Goal: Find specific page/section: Find specific page/section

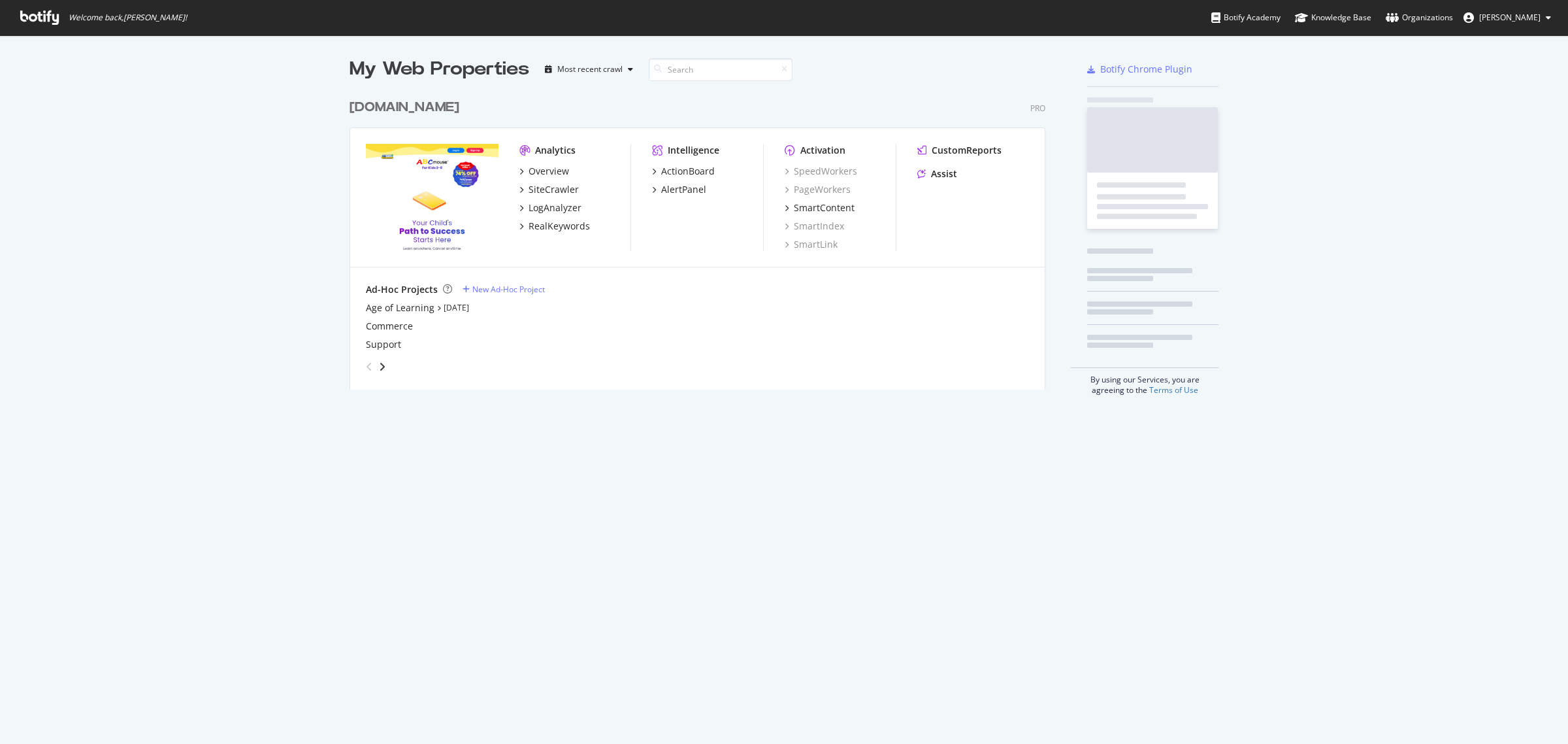
scroll to position [732, 1543]
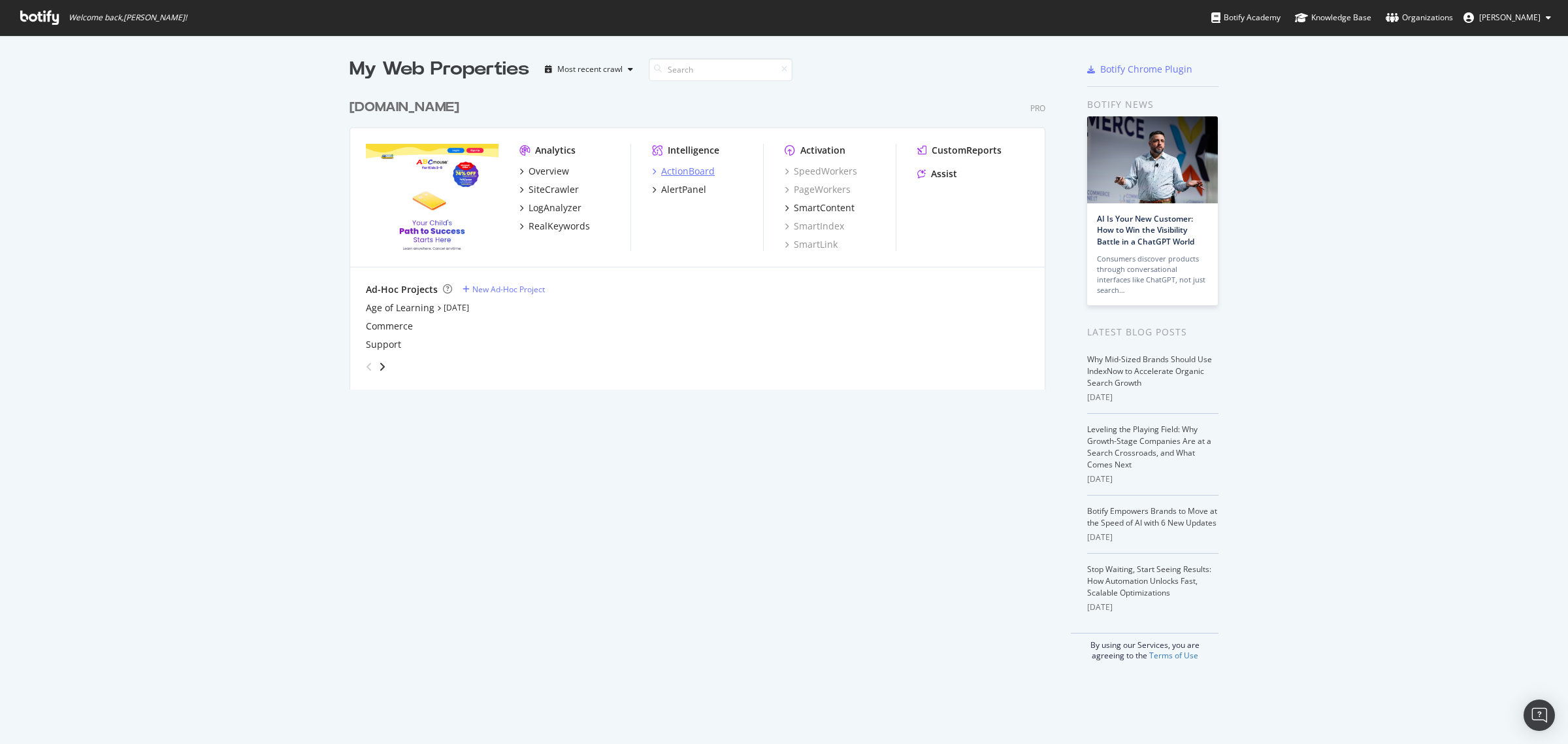
click at [671, 165] on div "ActionBoard" at bounding box center [687, 171] width 54 height 13
